Goal: Find specific page/section: Find specific page/section

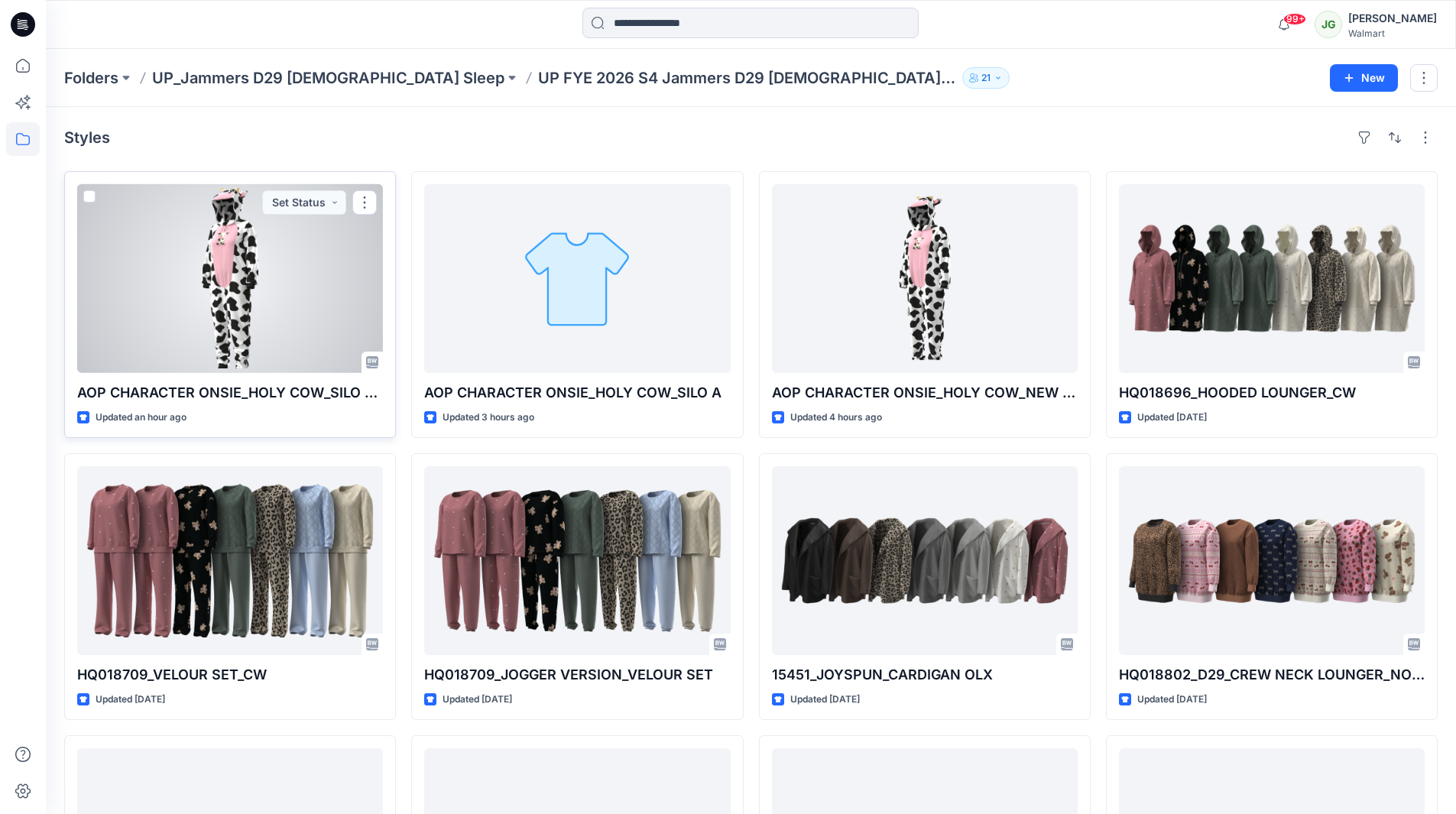
click at [243, 261] on div at bounding box center [230, 279] width 305 height 189
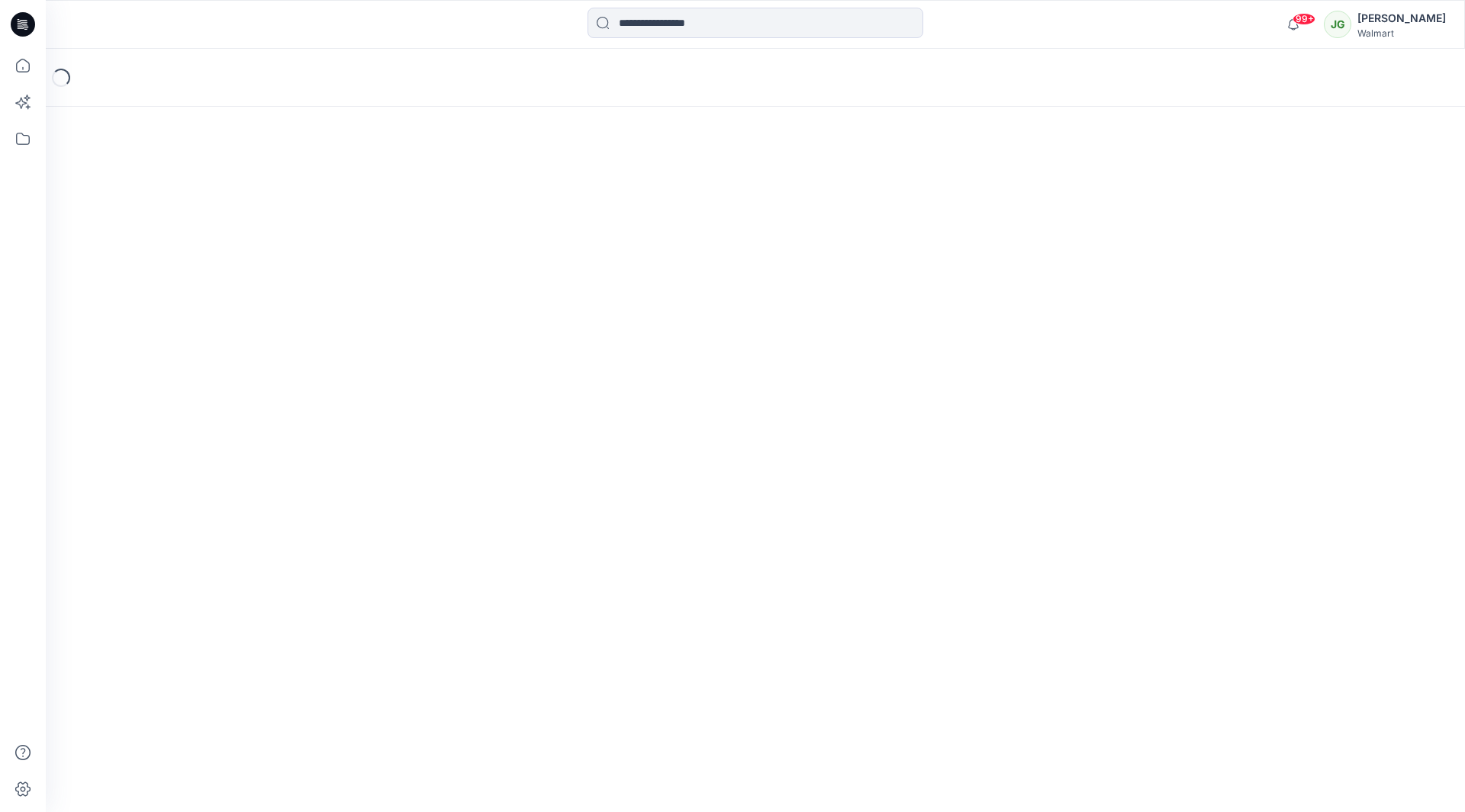
click at [243, 261] on div "Loading..." at bounding box center [755, 430] width 1419 height 763
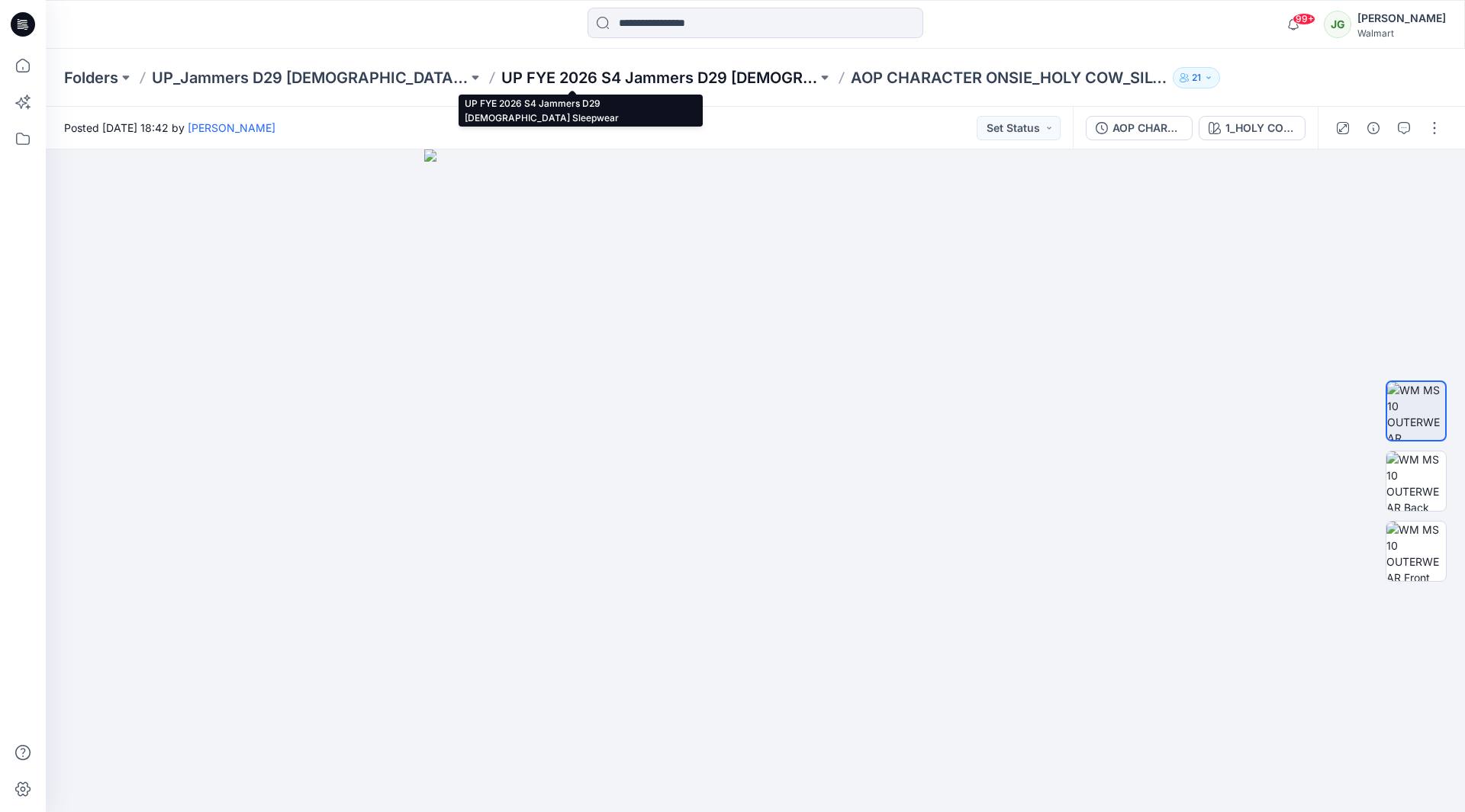
click at [526, 78] on p "UP FYE 2026 S4 Jammers D29 [DEMOGRAPHIC_DATA] Sleepwear" at bounding box center [658, 78] width 316 height 22
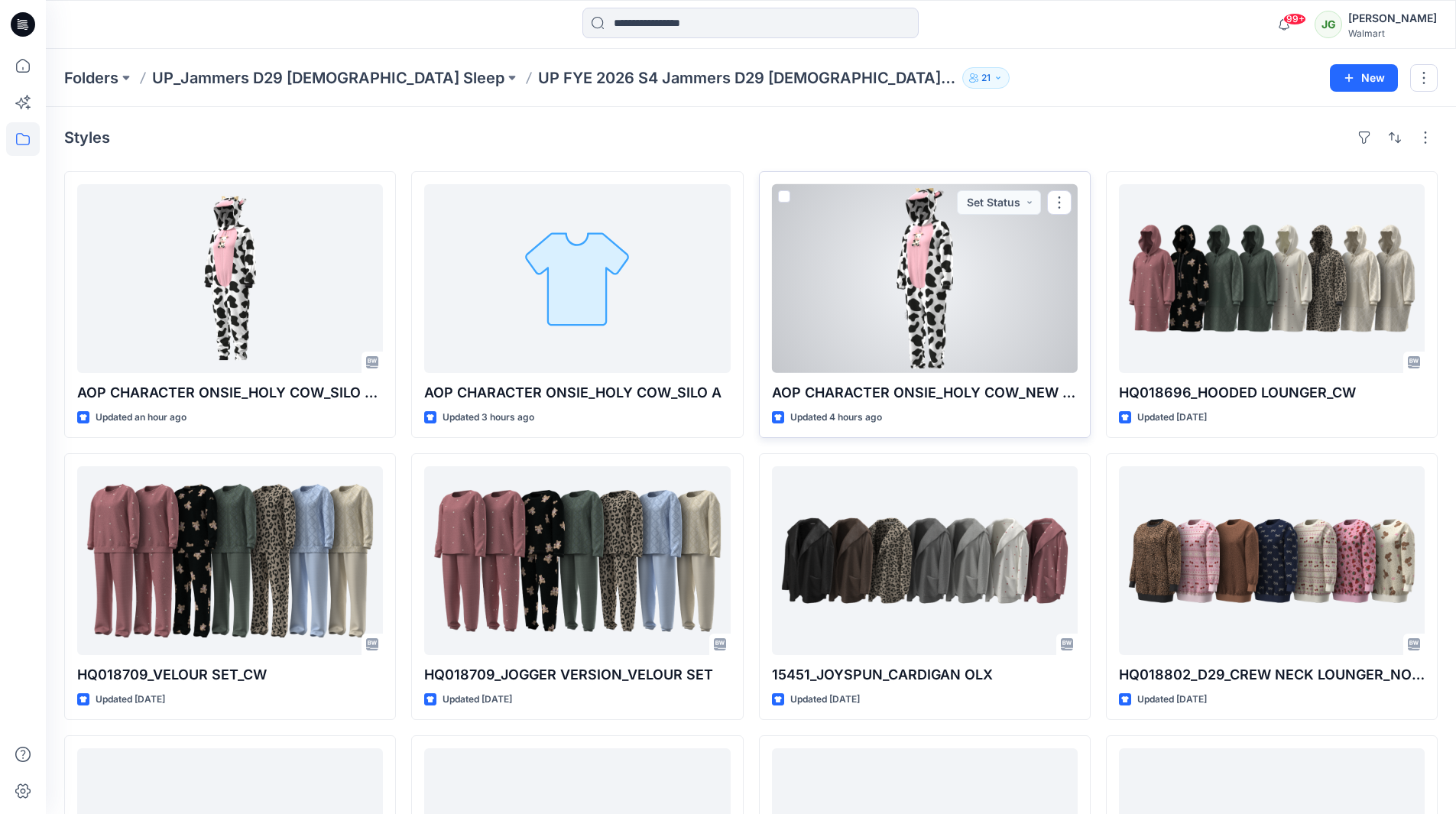
click at [924, 279] on div at bounding box center [924, 279] width 305 height 189
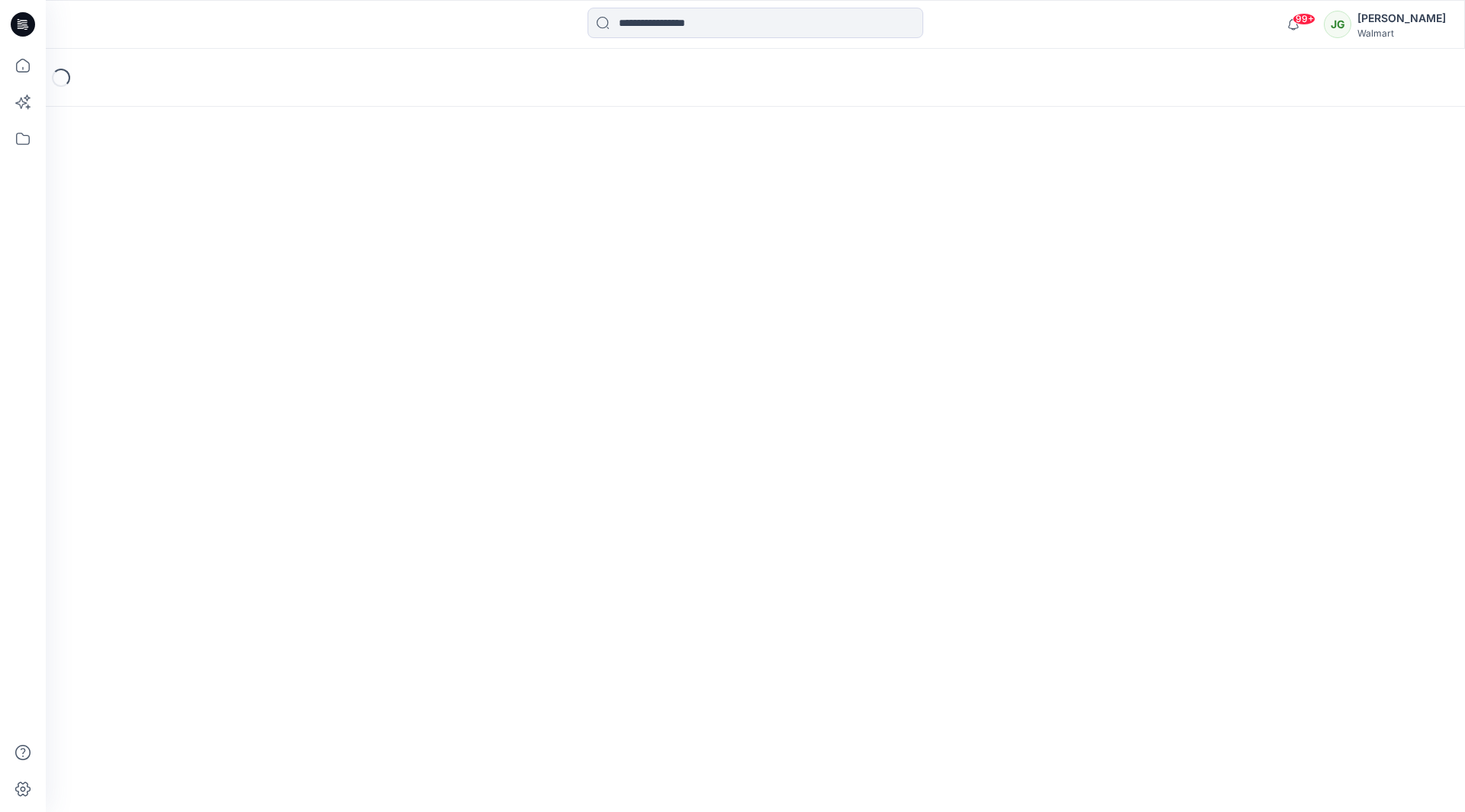
click at [922, 278] on div "Loading..." at bounding box center [755, 430] width 1419 height 763
